Goal: Transaction & Acquisition: Purchase product/service

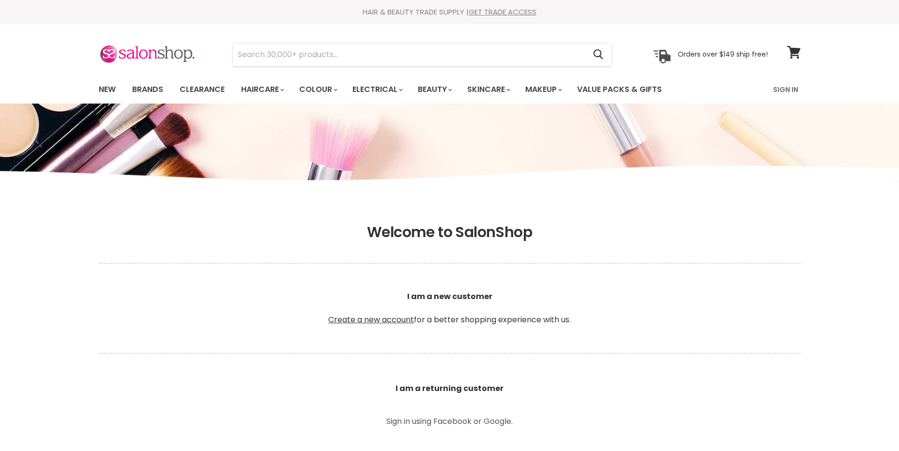
scroll to position [194, 0]
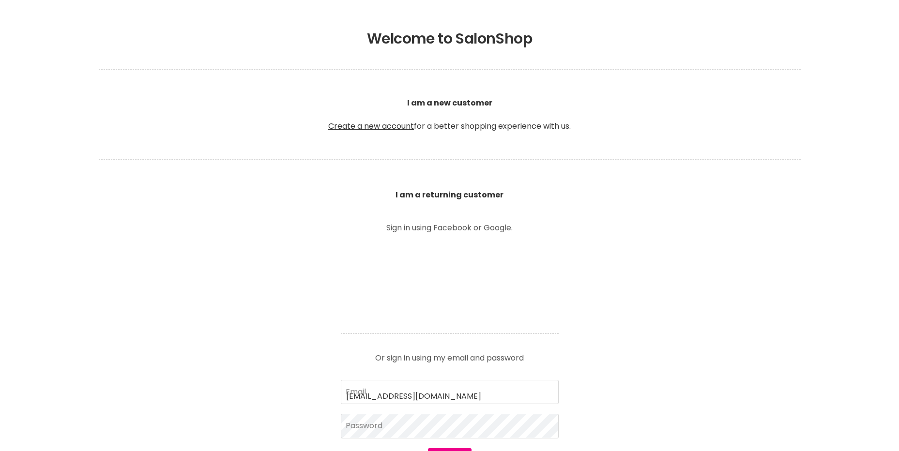
click at [446, 380] on input "jaimileajolly@hotmail.com" at bounding box center [450, 392] width 218 height 24
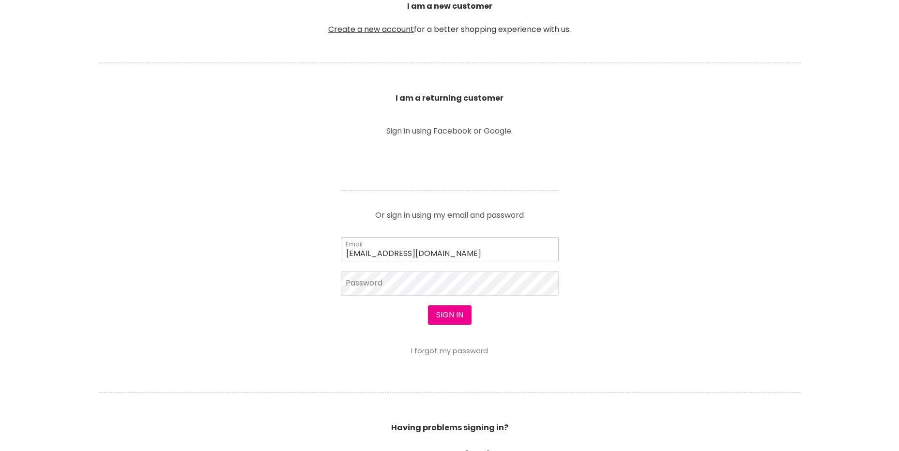
click at [475, 243] on input "jaimileajolly@hotmail.com" at bounding box center [450, 249] width 218 height 24
type input "j"
click at [475, 243] on input "Email" at bounding box center [450, 249] width 218 height 24
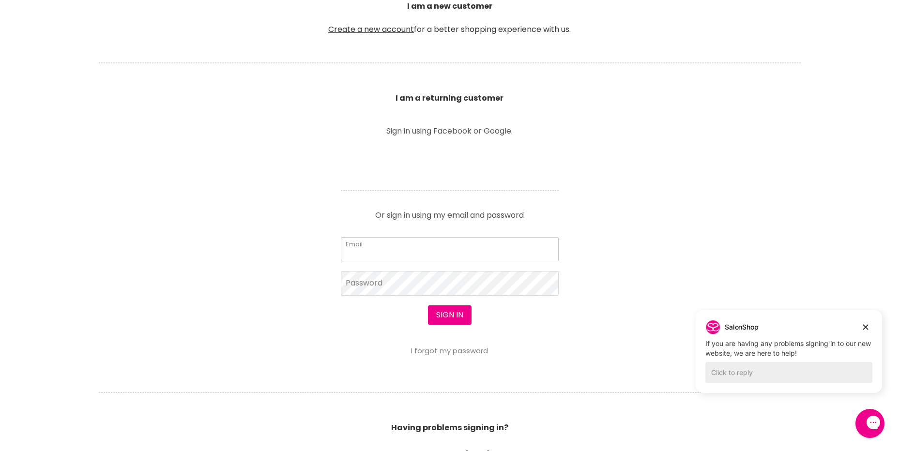
type input "[EMAIL_ADDRESS][DOMAIN_NAME]"
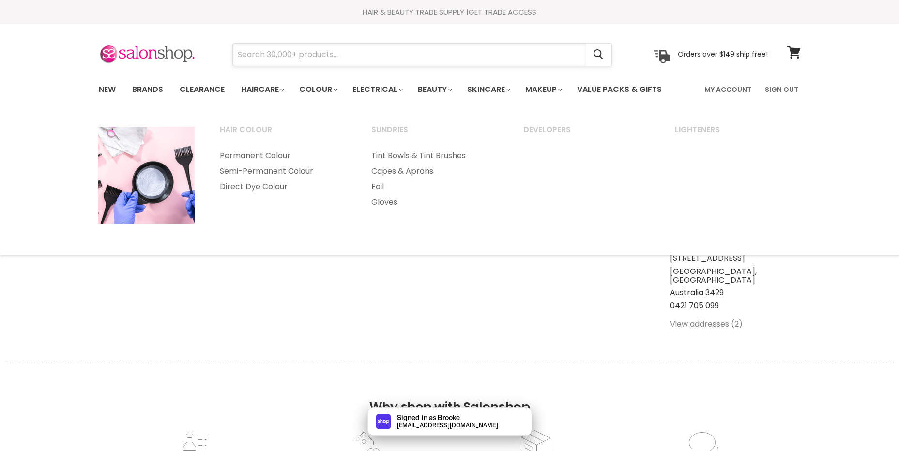
click at [367, 45] on input "Search" at bounding box center [409, 55] width 353 height 22
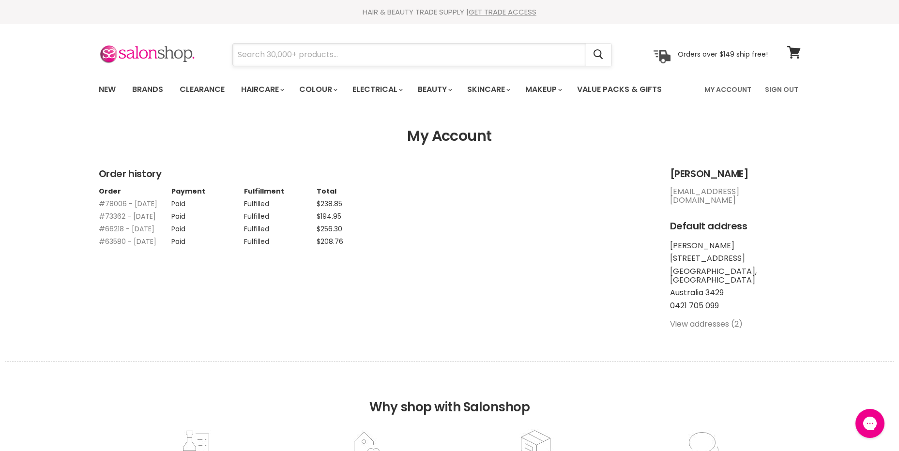
click at [494, 50] on input "Search" at bounding box center [409, 55] width 353 height 22
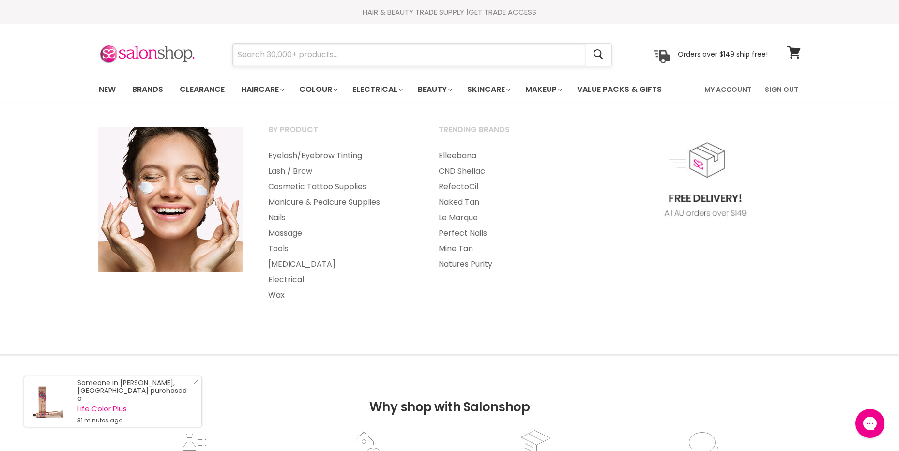
click at [424, 54] on input "Search" at bounding box center [409, 55] width 353 height 22
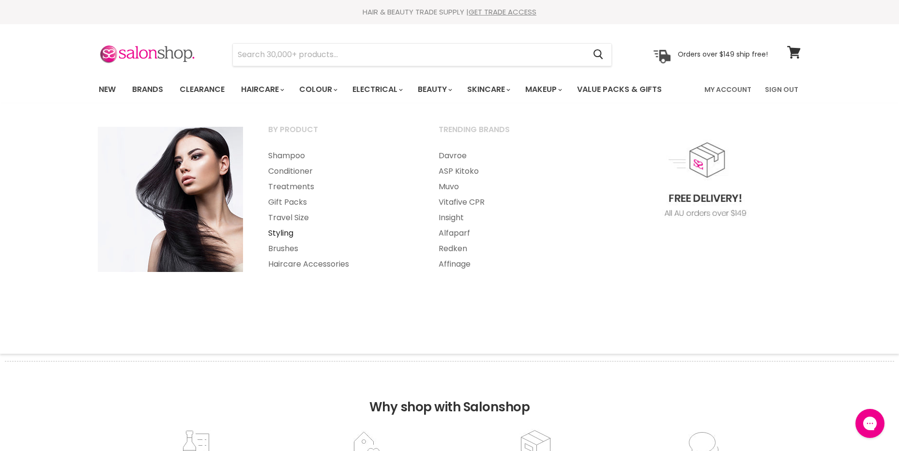
click at [285, 232] on link "Styling" at bounding box center [340, 233] width 169 height 15
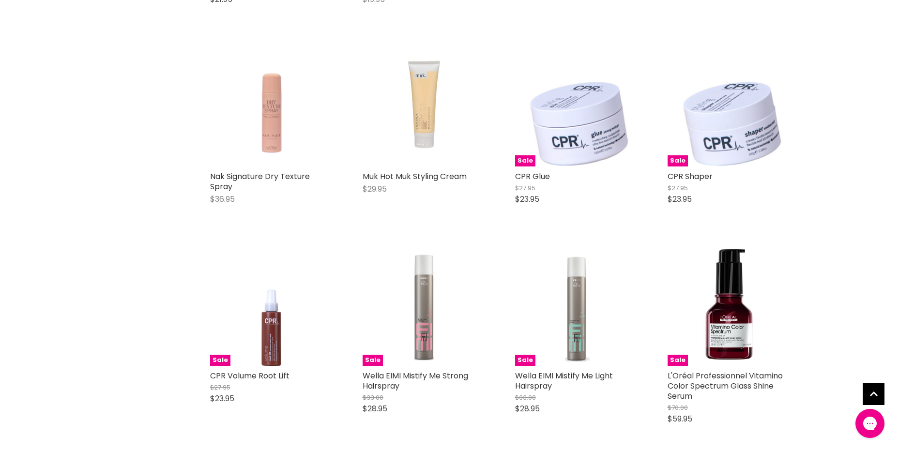
scroll to position [2276, 0]
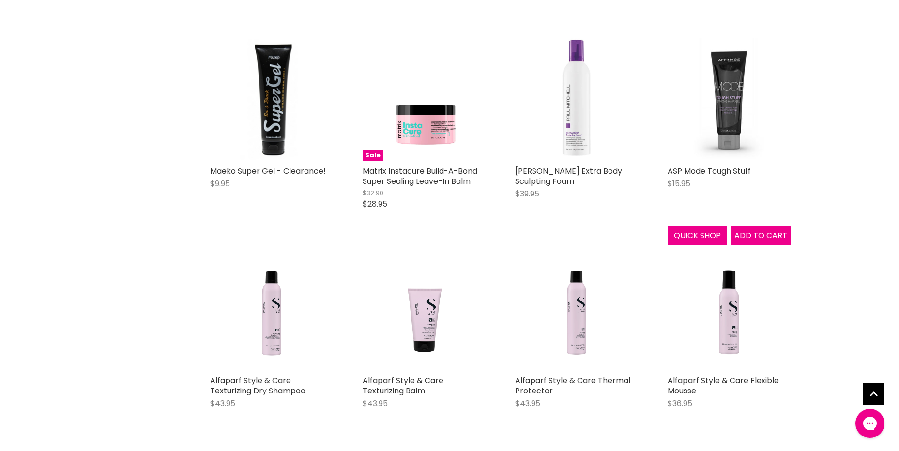
scroll to position [3923, 0]
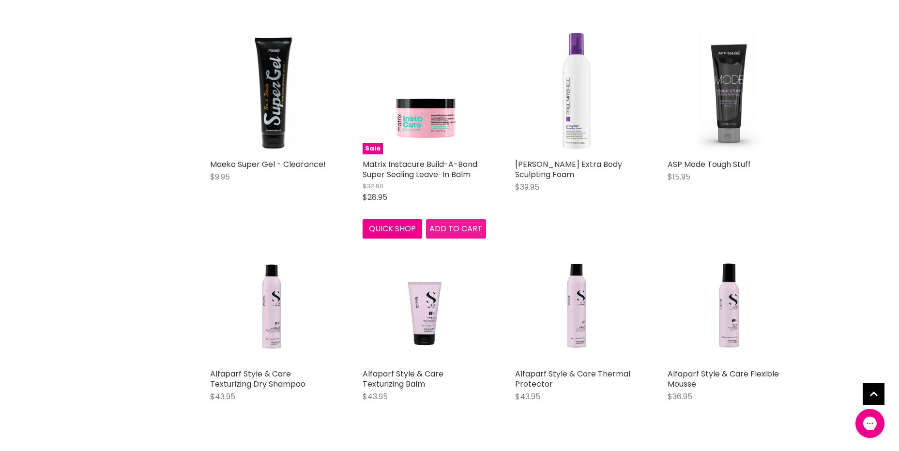
click at [447, 223] on span "Add to cart" at bounding box center [456, 228] width 53 height 11
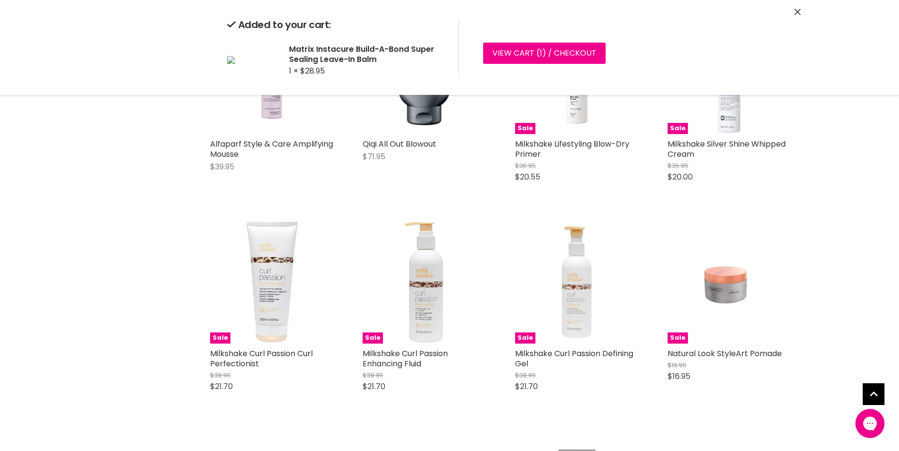
scroll to position [4456, 0]
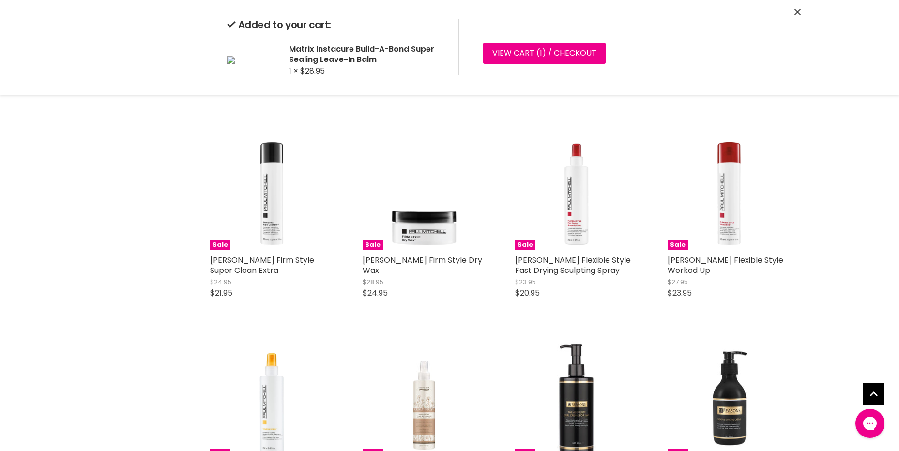
scroll to position [6102, 0]
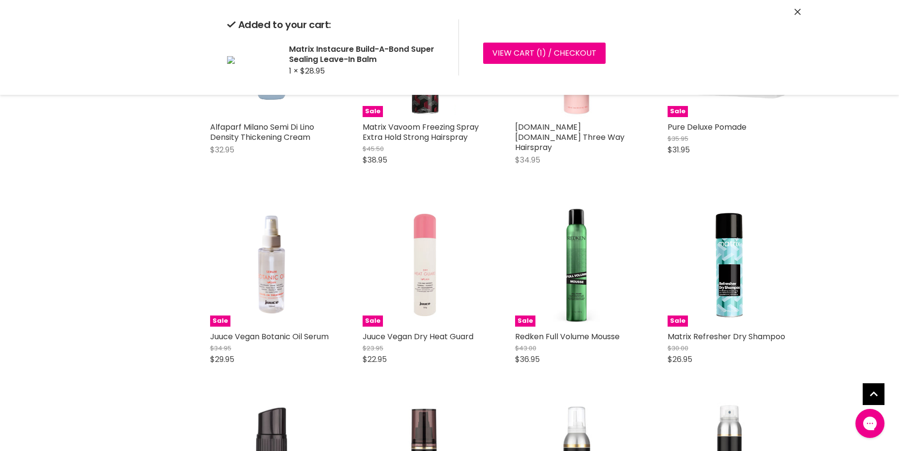
scroll to position [9589, 0]
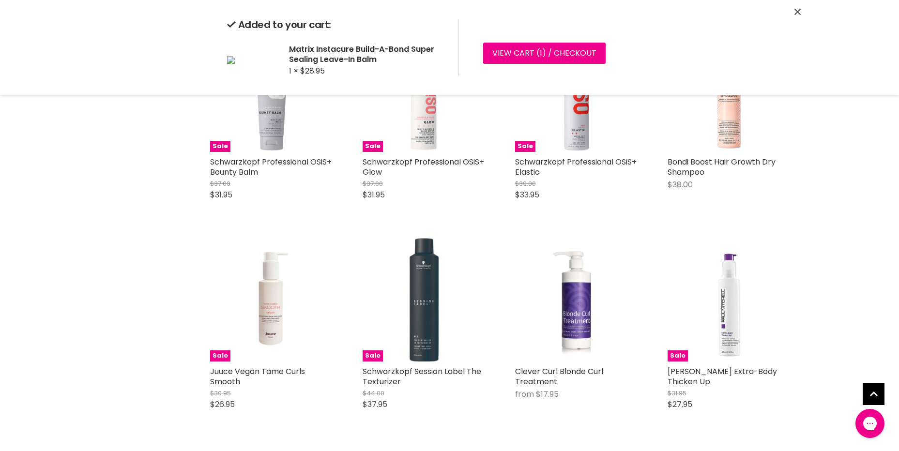
scroll to position [12205, 0]
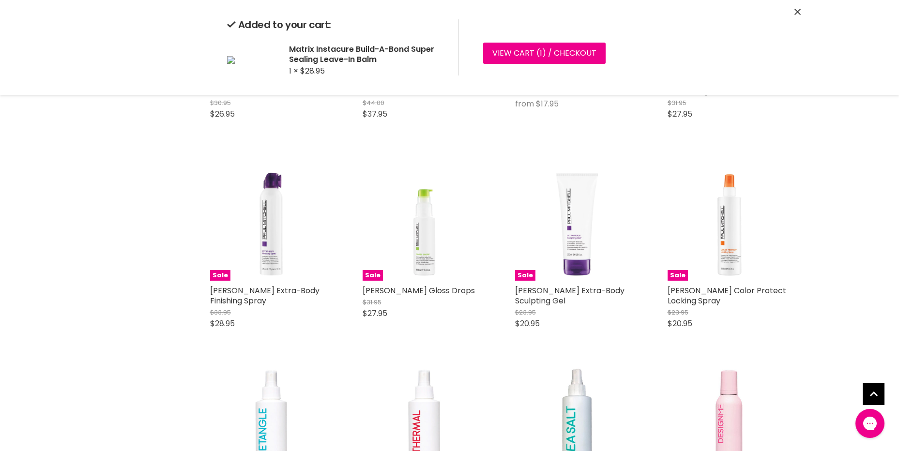
scroll to position [12495, 0]
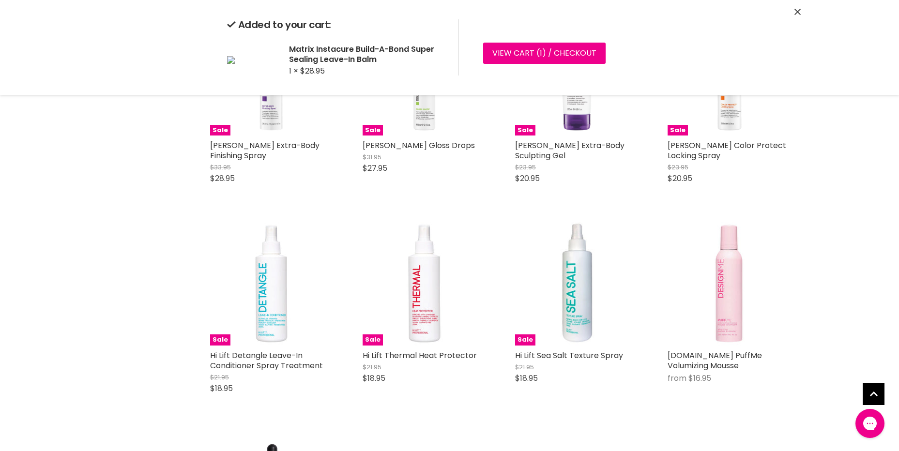
click at [799, 12] on icon "Close" at bounding box center [798, 12] width 6 height 6
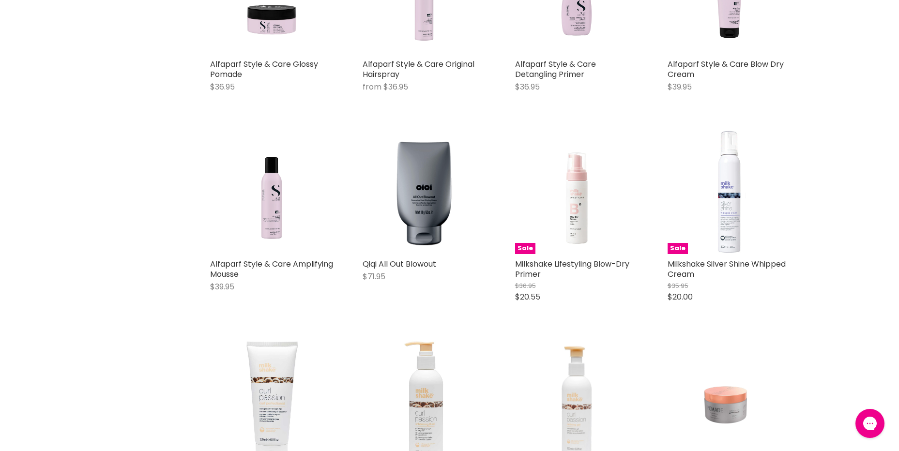
scroll to position [0, 0]
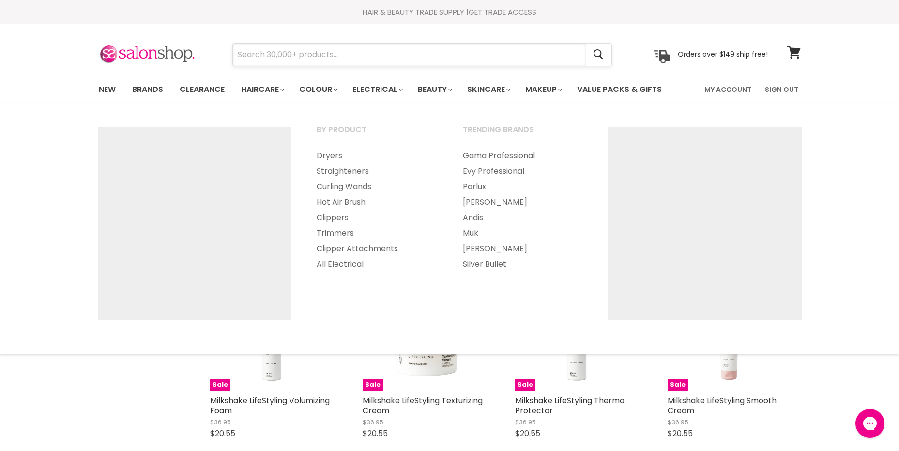
click at [319, 55] on input "Search" at bounding box center [409, 55] width 353 height 22
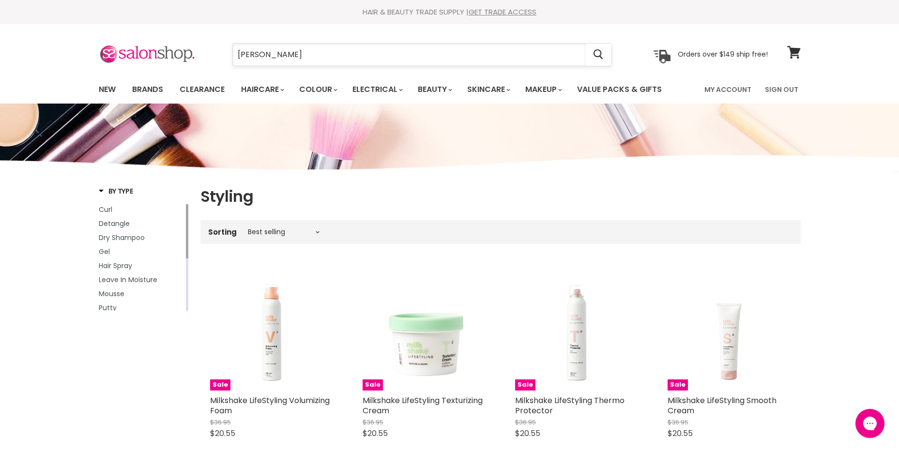
type input "paul"
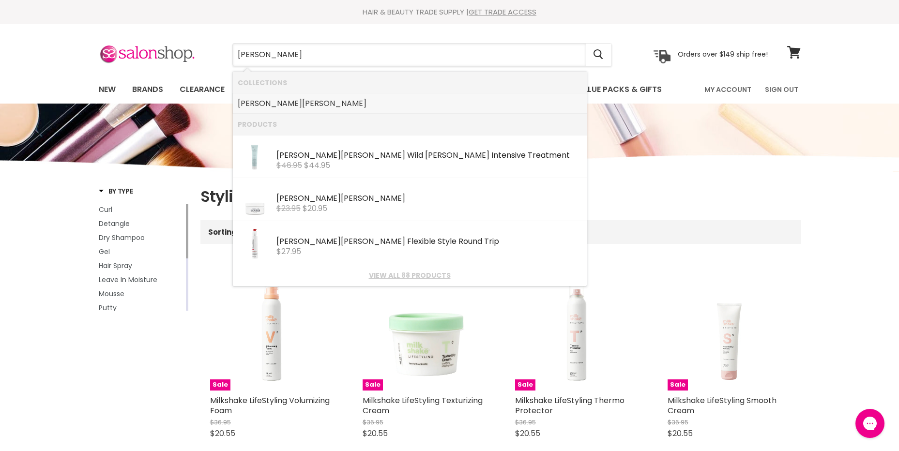
click at [341, 104] on link "Paul Mitchell" at bounding box center [410, 103] width 344 height 15
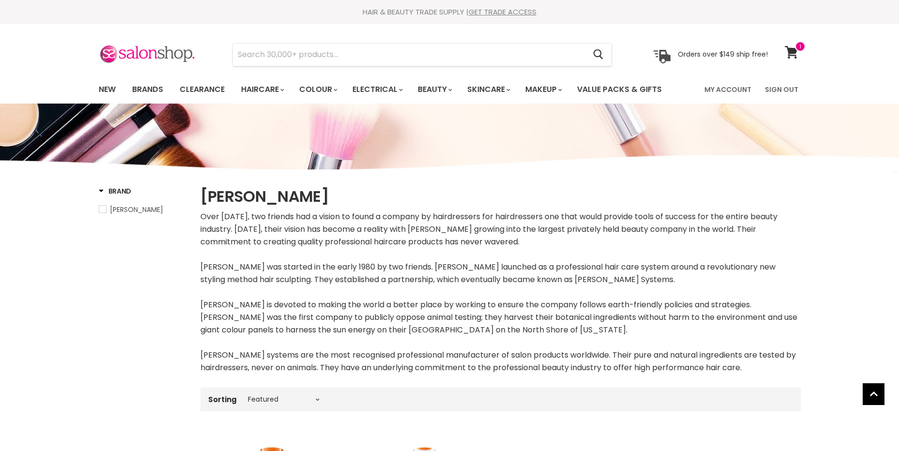
select select "manual"
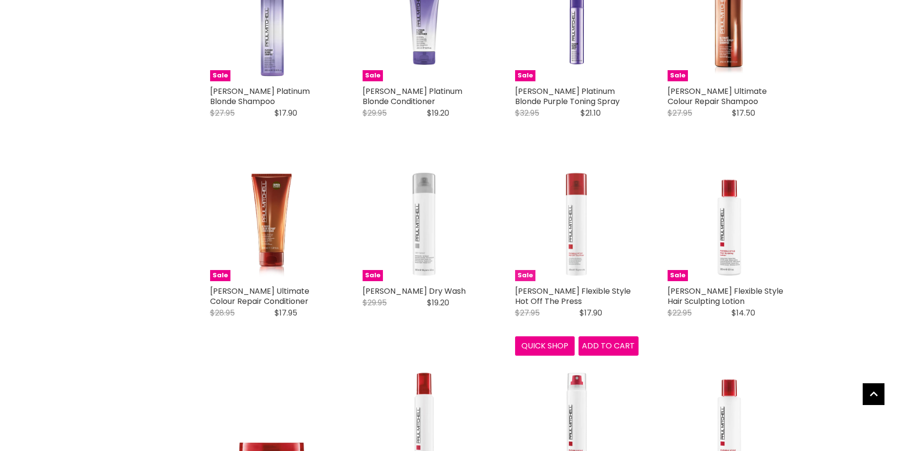
scroll to position [2276, 0]
click at [606, 351] on span "Add to cart" at bounding box center [608, 345] width 53 height 11
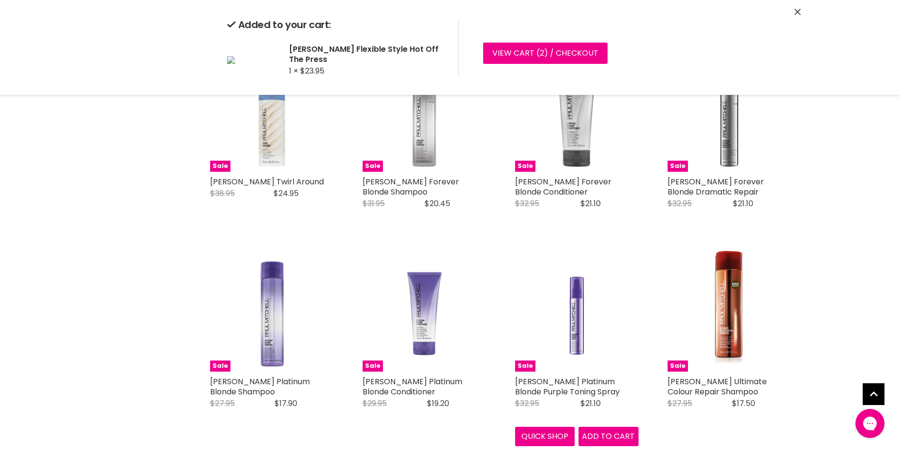
scroll to position [1744, 0]
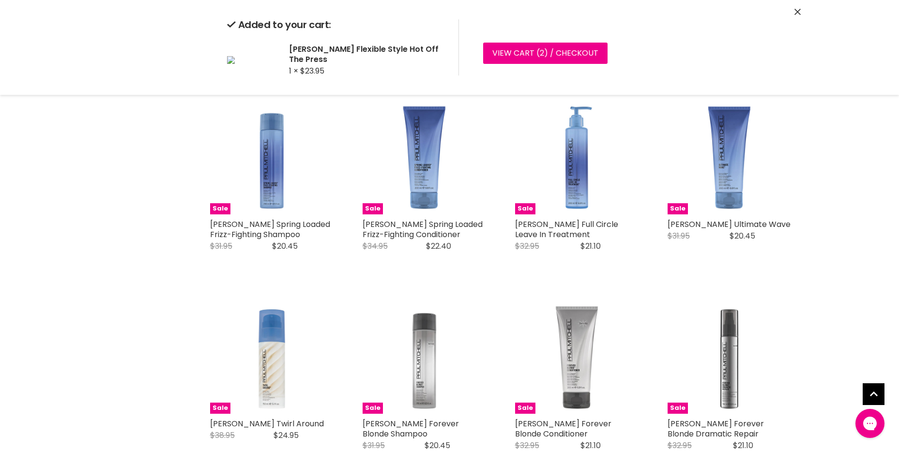
click at [798, 14] on icon "Close" at bounding box center [798, 12] width 6 height 6
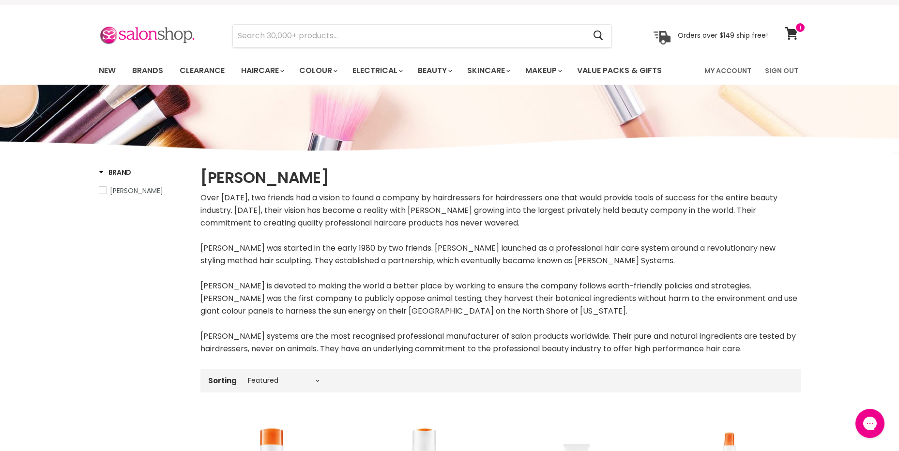
scroll to position [0, 0]
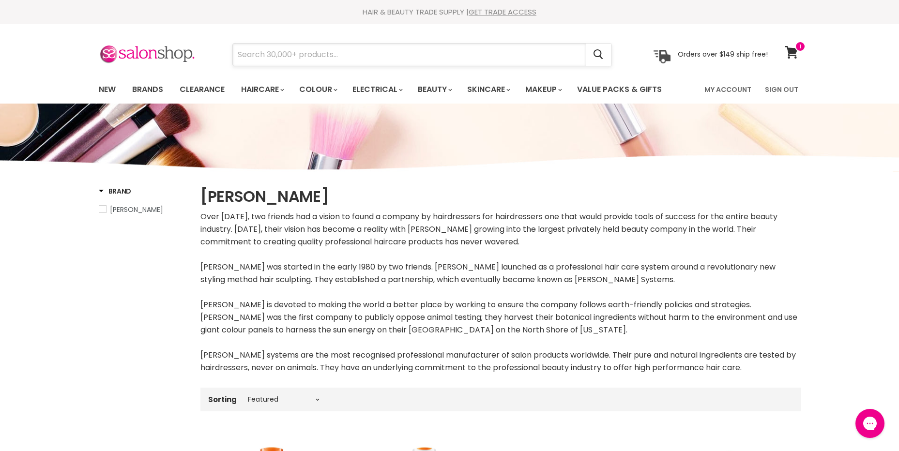
click at [349, 57] on input "Search" at bounding box center [409, 55] width 353 height 22
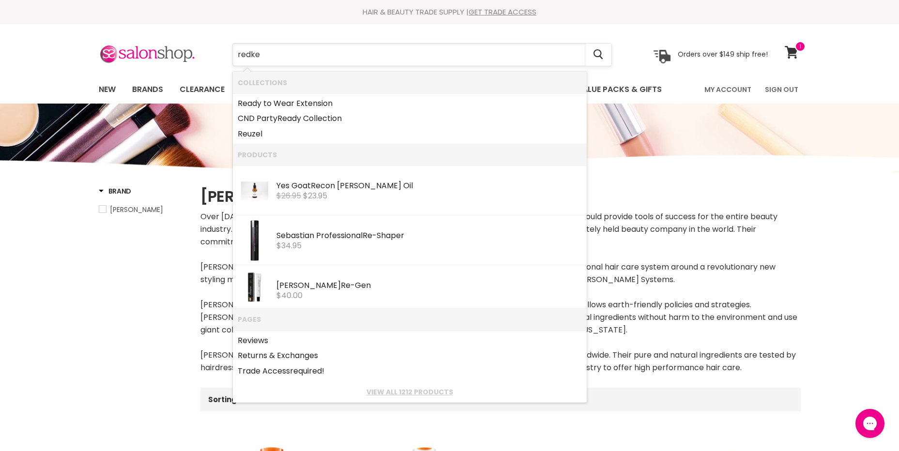
type input "redken"
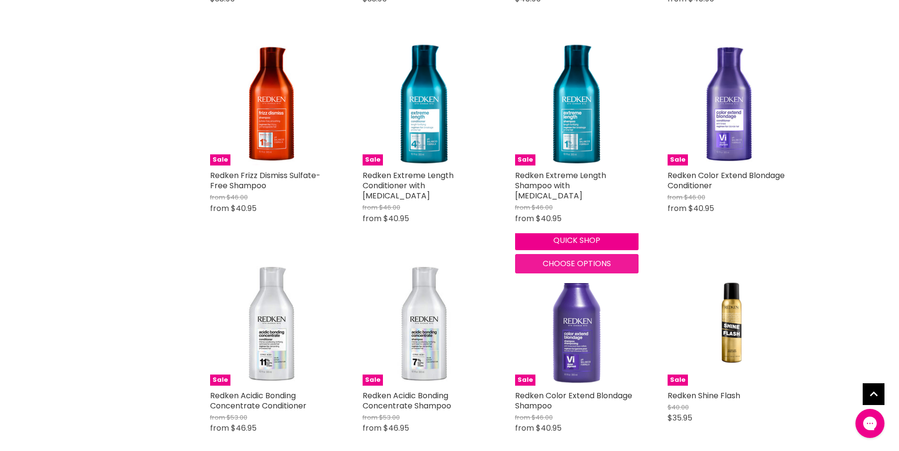
click at [575, 255] on div "Sale Redken Frizz Dismiss Instant Deflate Oil in Serum $45.00 $39.95 Redken Qui…" at bounding box center [501, 452] width 601 height 2519
click at [591, 258] on span "Choose options" at bounding box center [577, 263] width 68 height 11
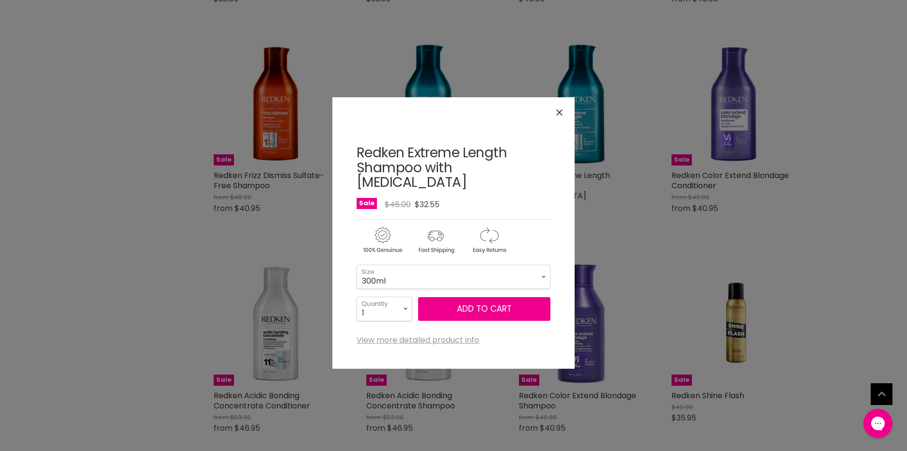
click at [504, 278] on form "300ml - $32.55 500ml - $32.55 1L - Translation missing: en.products.status.sold…" at bounding box center [453, 293] width 194 height 57
click at [508, 265] on select "300ml 500ml 1L" at bounding box center [453, 277] width 194 height 24
click at [356, 265] on select "300ml 500ml 1L" at bounding box center [453, 277] width 194 height 24
select select "500ml"
click at [463, 297] on button "Add to cart" at bounding box center [484, 309] width 132 height 24
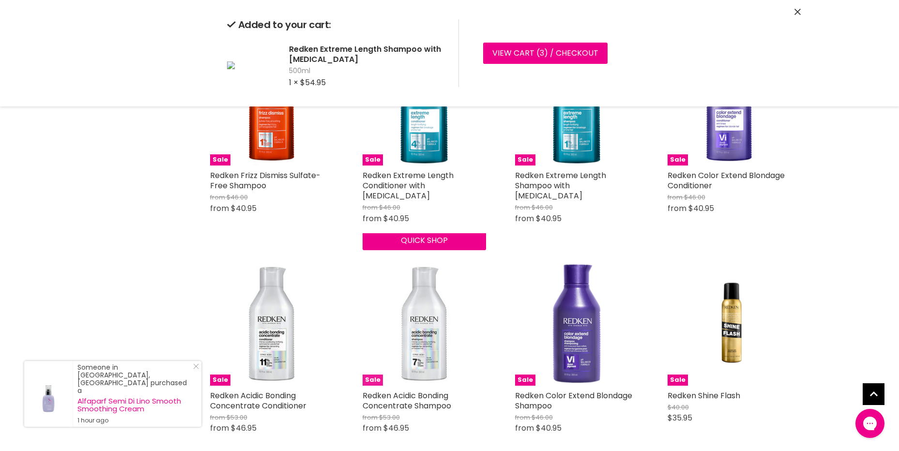
click at [439, 250] on div "Sale Redken Frizz Dismiss Instant Deflate Oil in Serum $45.00 $39.95 Redken Qui…" at bounding box center [501, 452] width 601 height 2519
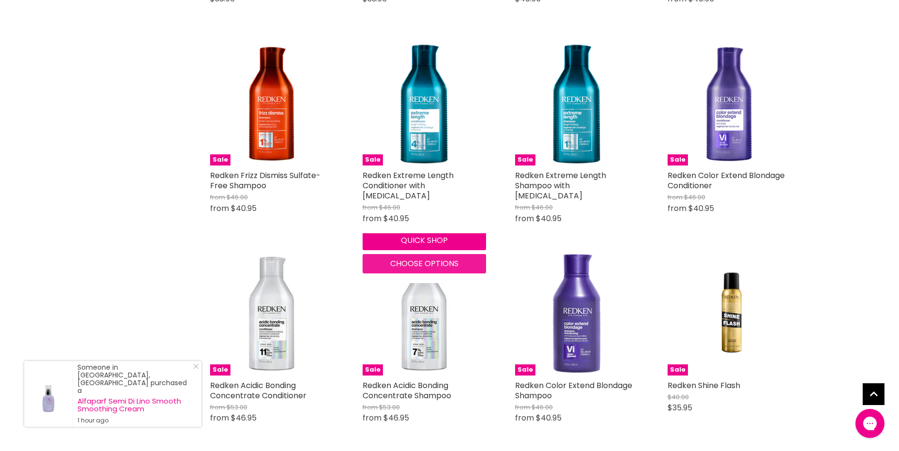
click at [430, 258] on span "Choose options" at bounding box center [424, 263] width 68 height 11
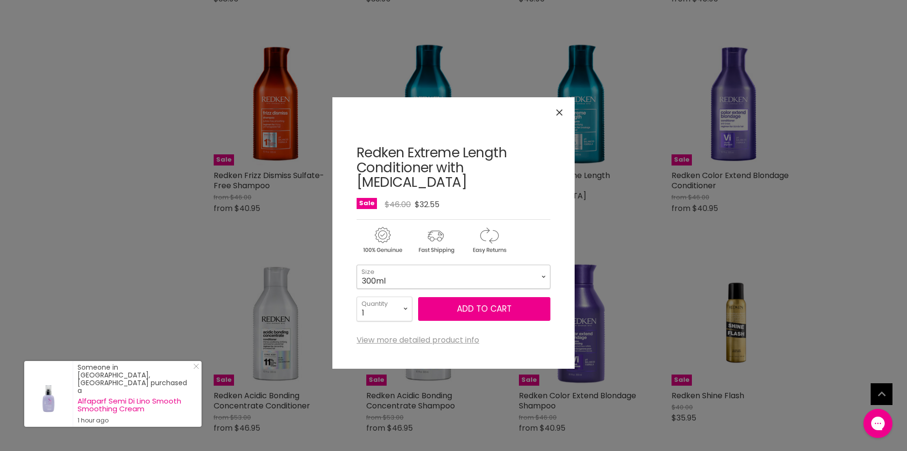
click at [440, 270] on select "300ml 500ml 1L" at bounding box center [453, 277] width 194 height 24
click at [356, 265] on select "300ml 500ml 1L" at bounding box center [453, 277] width 194 height 24
select select "500ml"
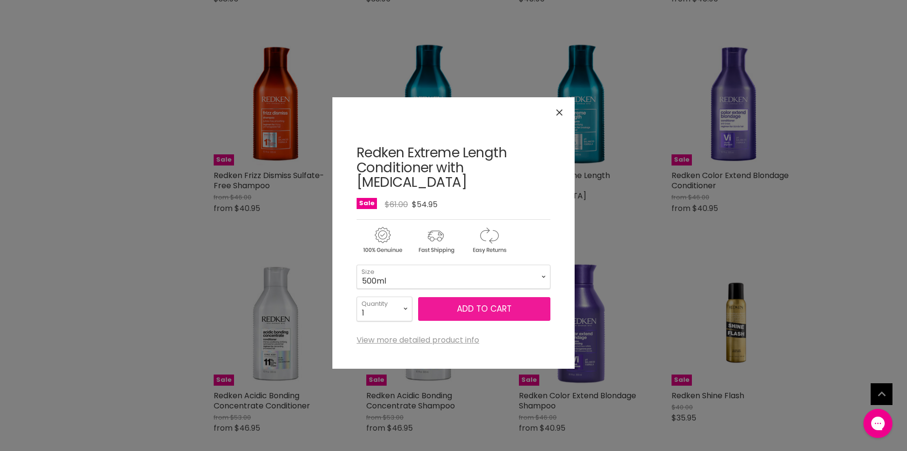
click at [469, 297] on button "Add to cart" at bounding box center [484, 309] width 132 height 24
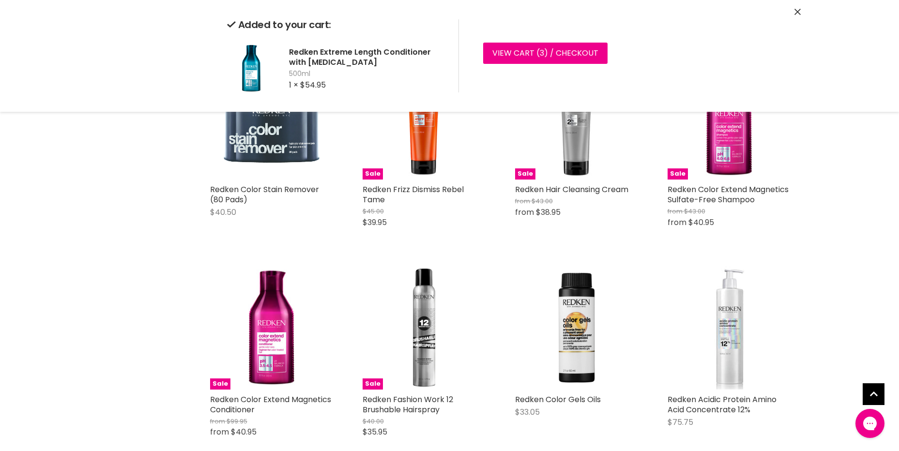
scroll to position [2276, 0]
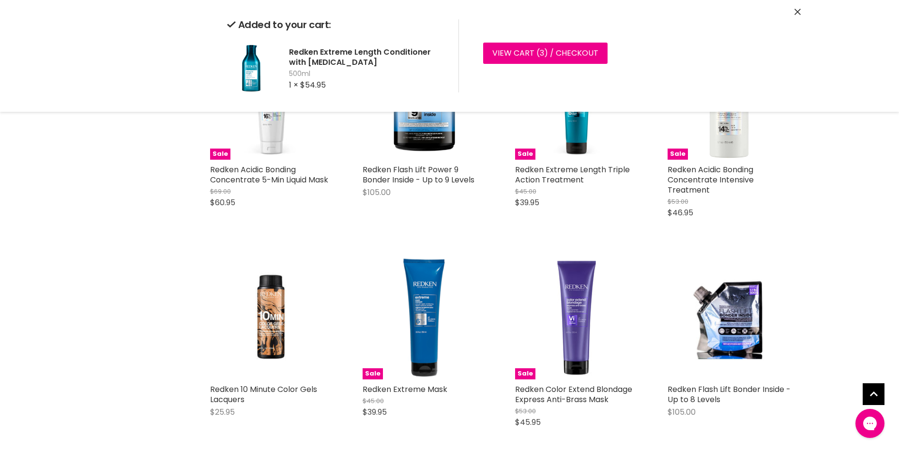
scroll to position [2567, 0]
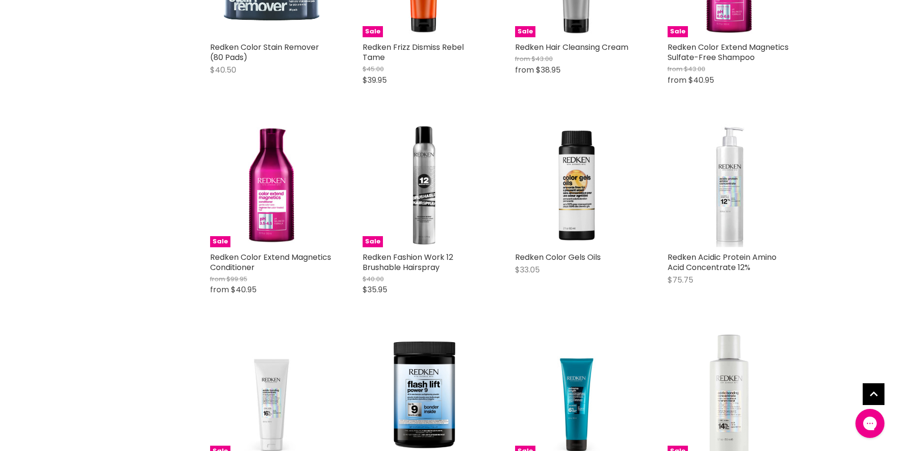
scroll to position [2657, 0]
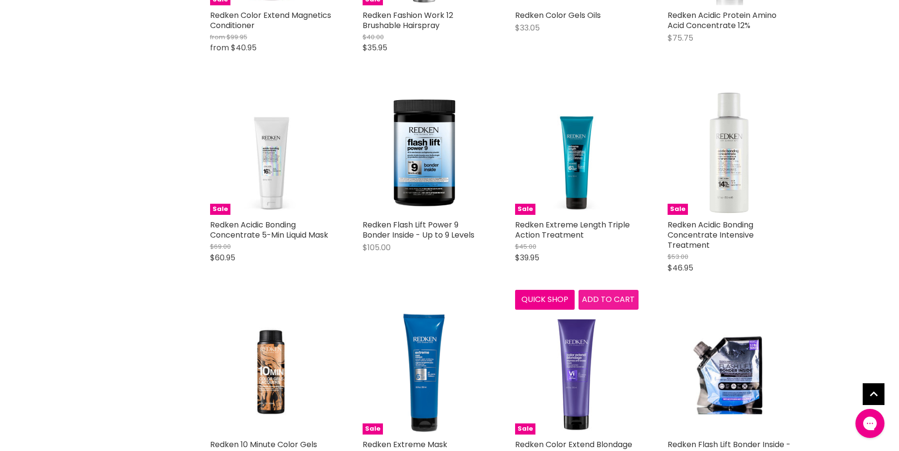
click at [599, 294] on span "Add to cart" at bounding box center [608, 299] width 53 height 11
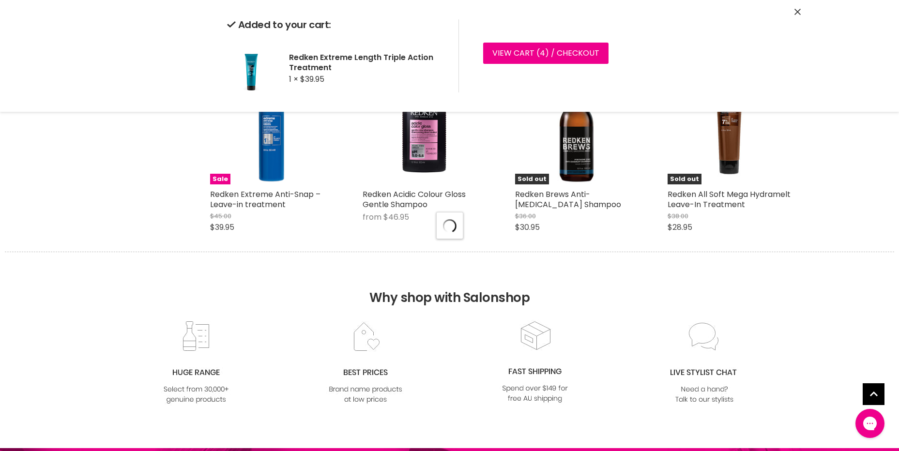
scroll to position [3771, 0]
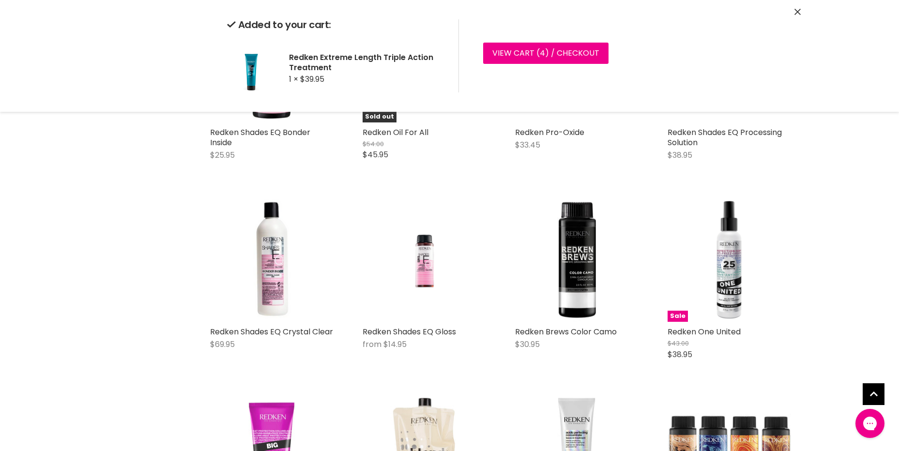
scroll to position [5321, 0]
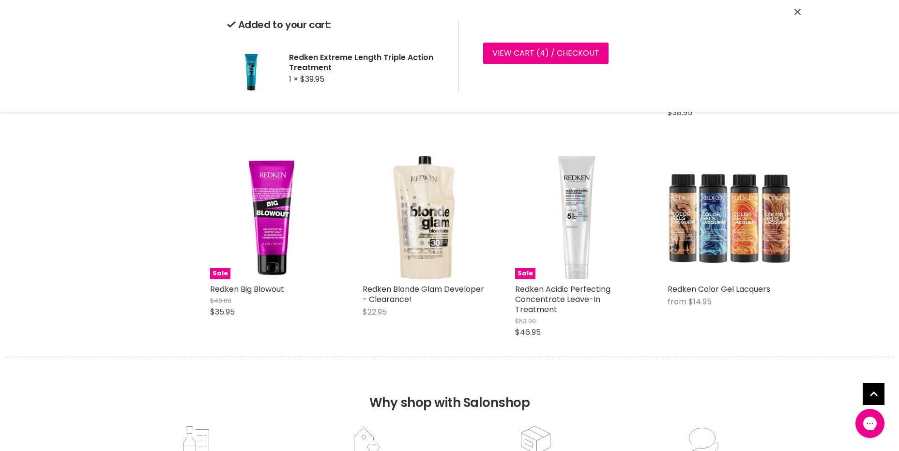
click at [297, 340] on div "Sale Redken Big Blowout $40.00 $35.95 Redken Quick shop Add to cart" at bounding box center [272, 251] width 143 height 210
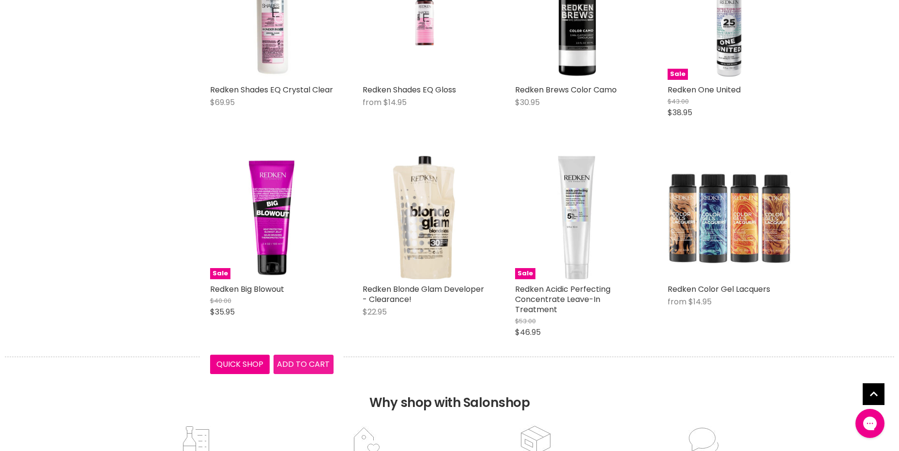
click at [293, 355] on button "Add to cart" at bounding box center [304, 364] width 60 height 19
click at [312, 359] on span "Add to cart" at bounding box center [303, 364] width 53 height 11
click at [290, 359] on span "Add to cart" at bounding box center [303, 364] width 53 height 11
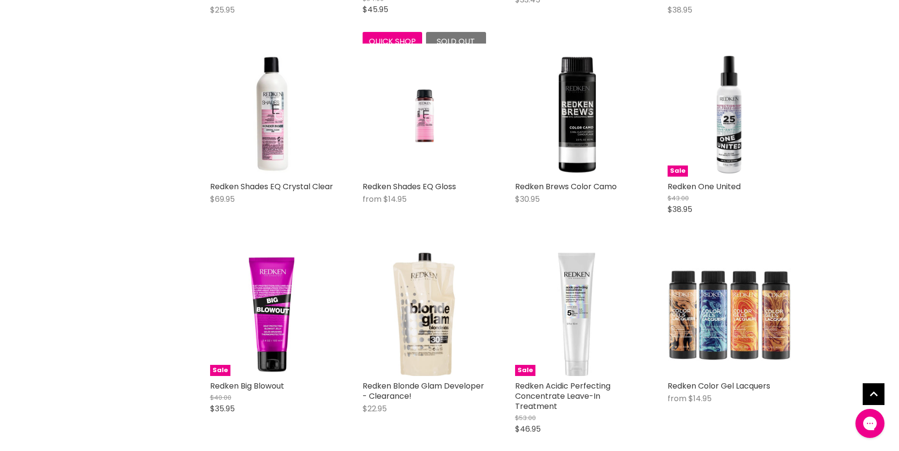
scroll to position [5079, 0]
